Goal: Communication & Community: Ask a question

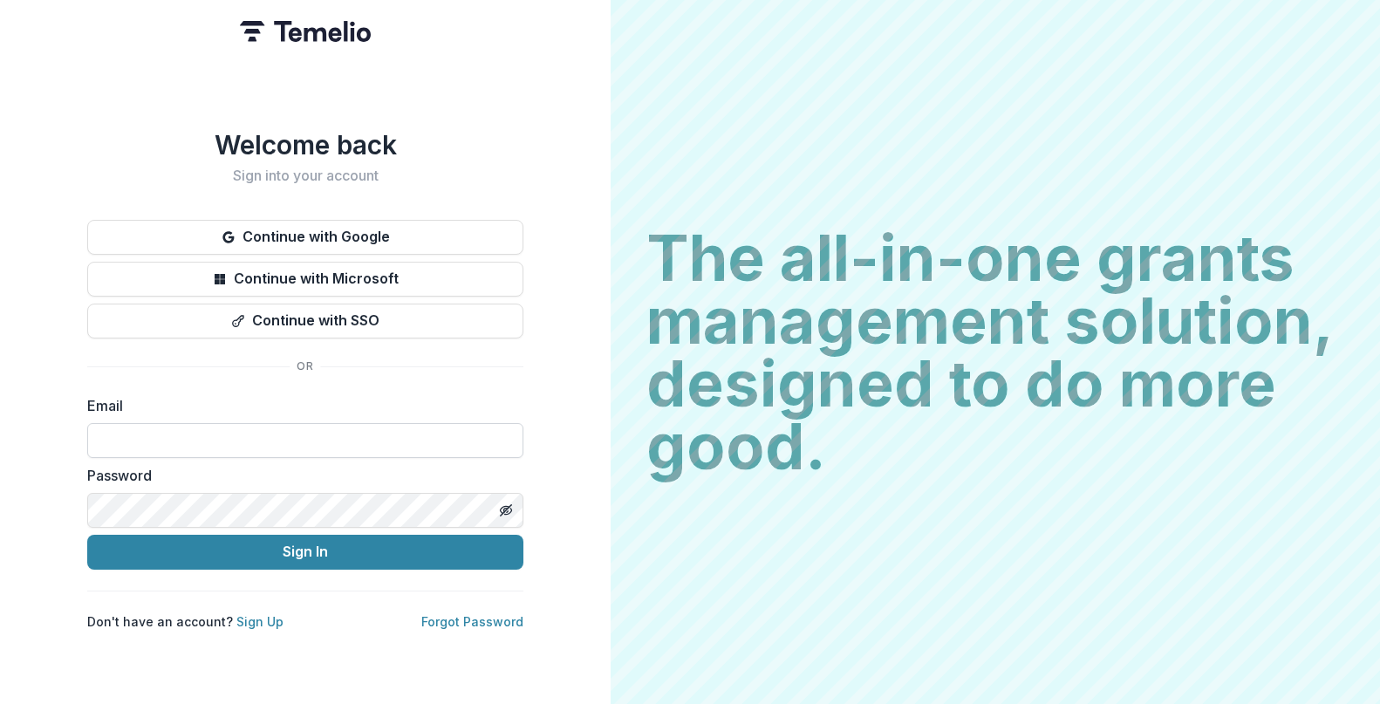
type input "**********"
click at [87, 535] on button "Sign In" at bounding box center [305, 552] width 436 height 35
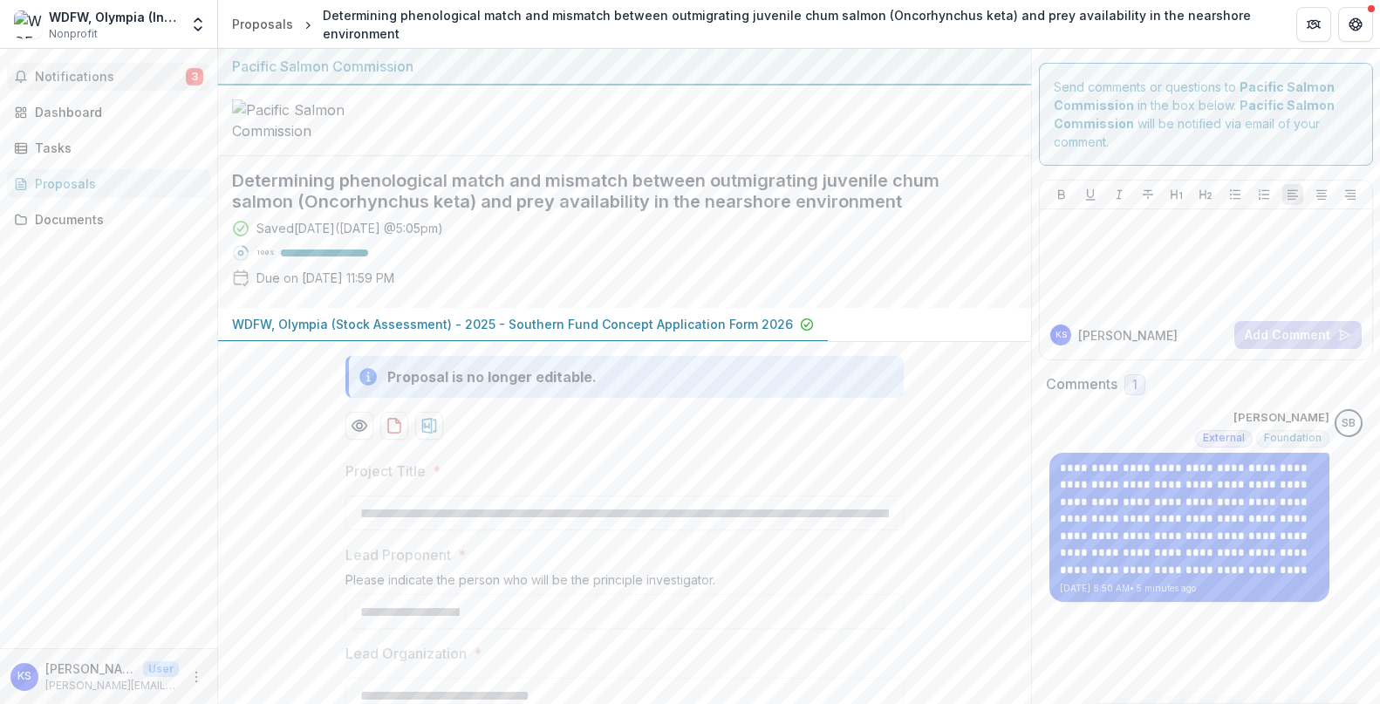
click at [101, 79] on span "Notifications" at bounding box center [110, 77] width 151 height 15
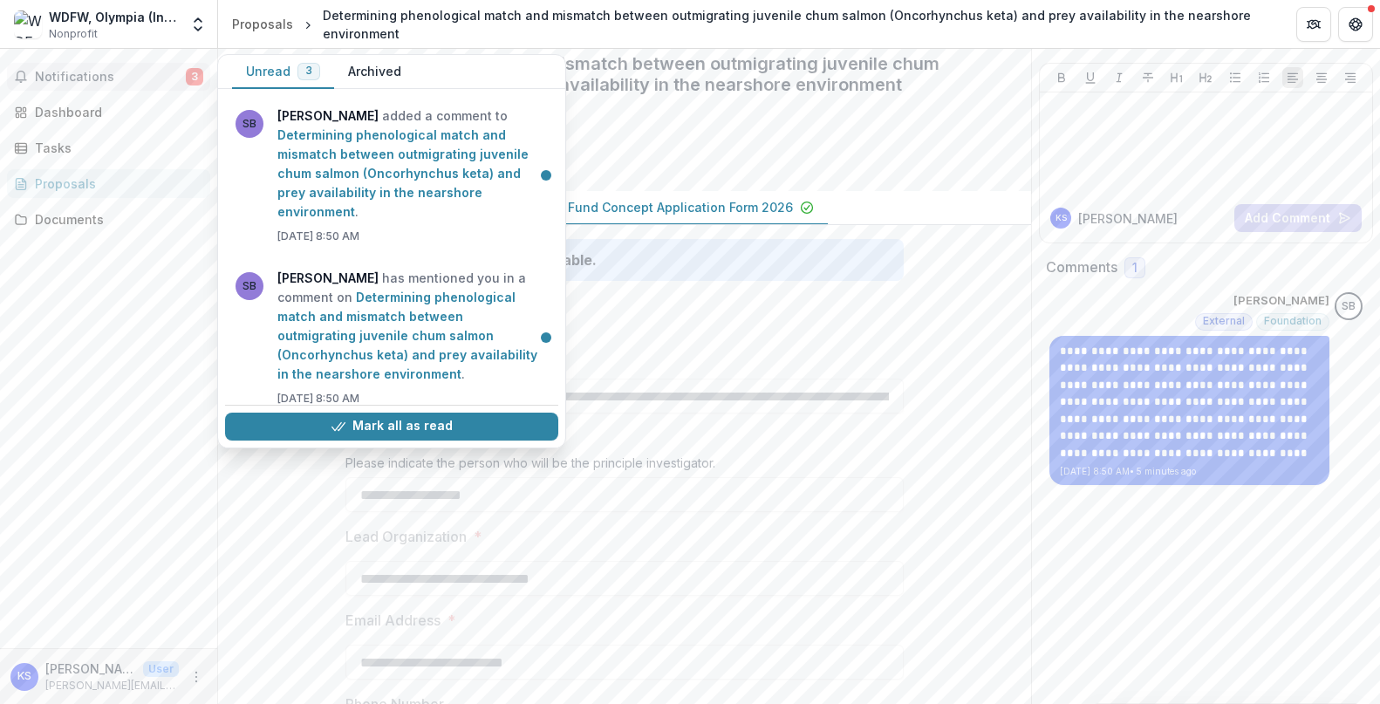
scroll to position [87, 0]
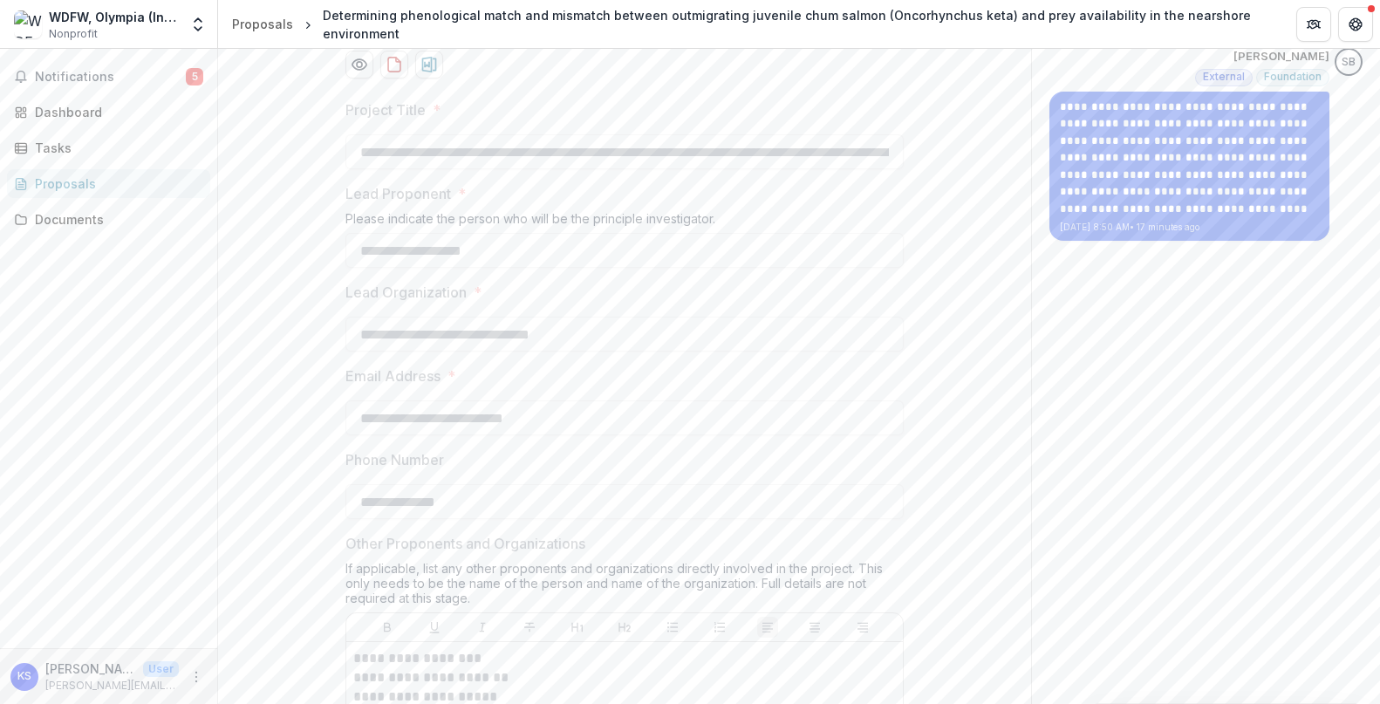
scroll to position [0, 0]
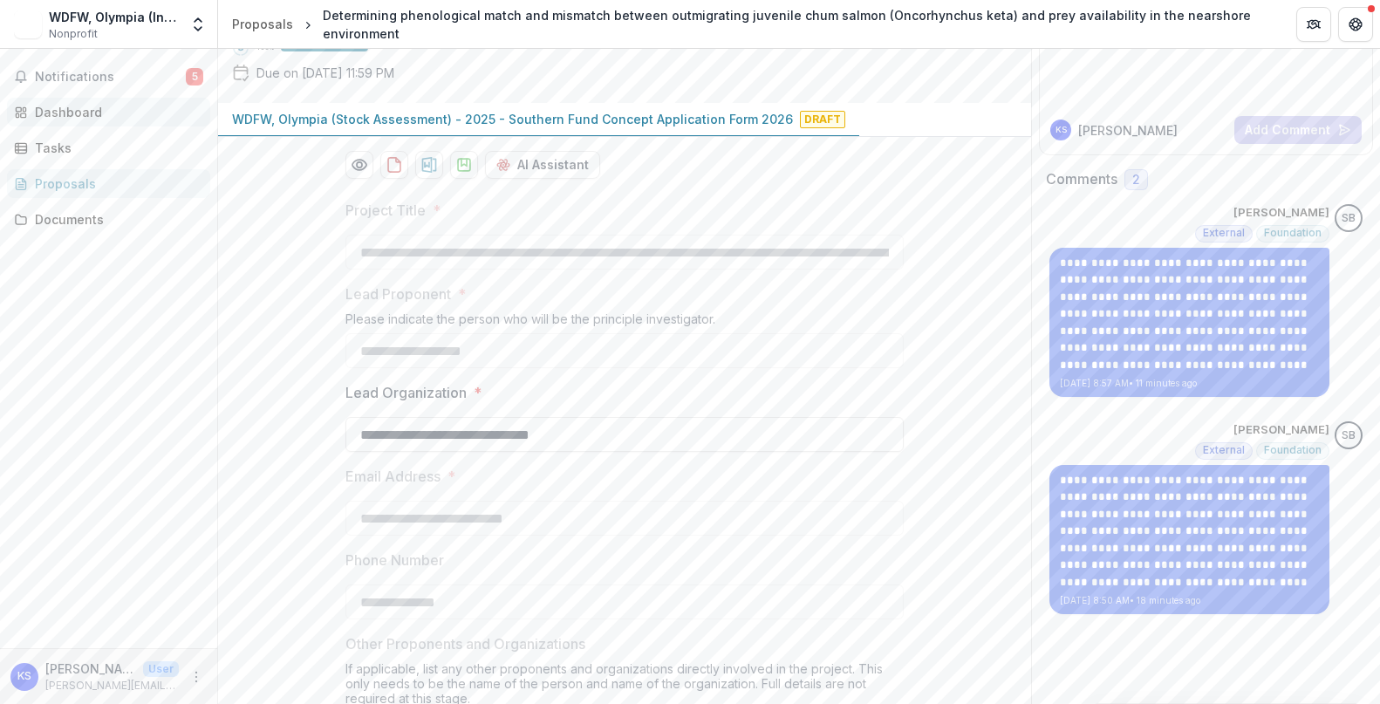
scroll to position [87, 0]
